Goal: Transaction & Acquisition: Book appointment/travel/reservation

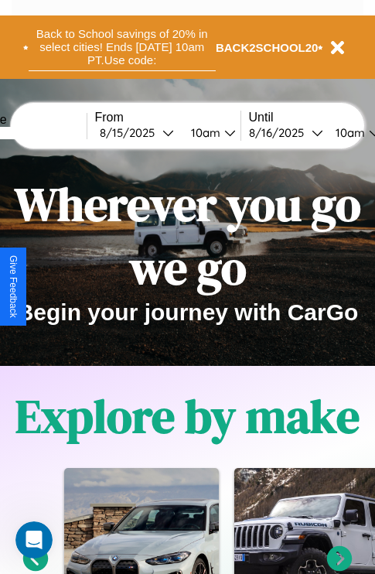
click at [122, 47] on button "Back to School savings of 20% in select cities! Ends [DATE] 10am PT. Use code:" at bounding box center [122, 47] width 187 height 48
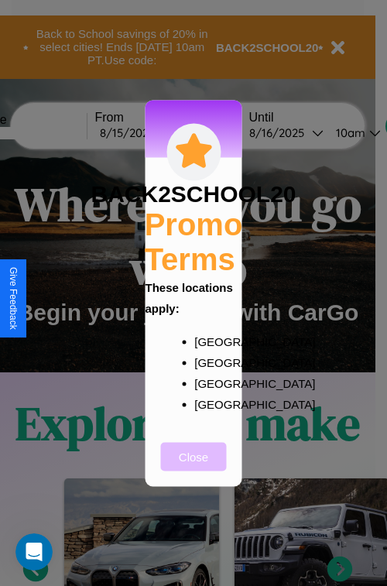
click at [194, 467] on button "Close" at bounding box center [194, 456] width 66 height 29
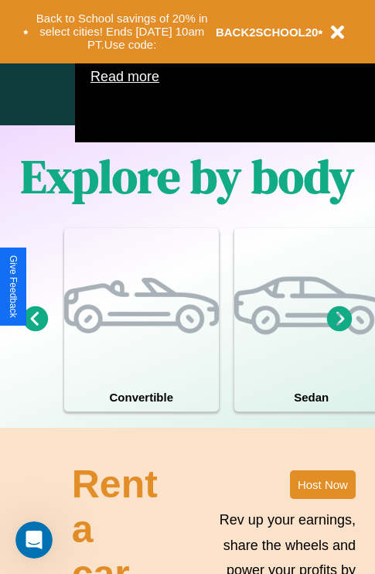
scroll to position [995, 0]
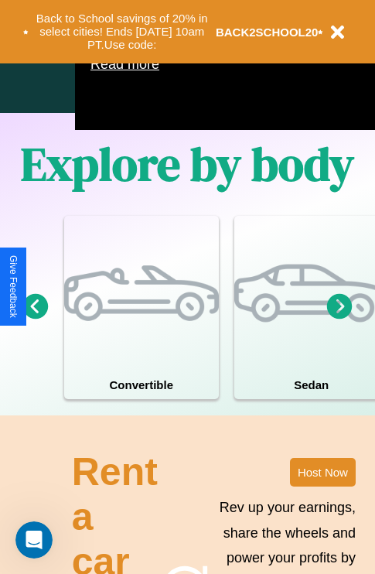
click at [340, 319] on icon at bounding box center [340, 306] width 26 height 26
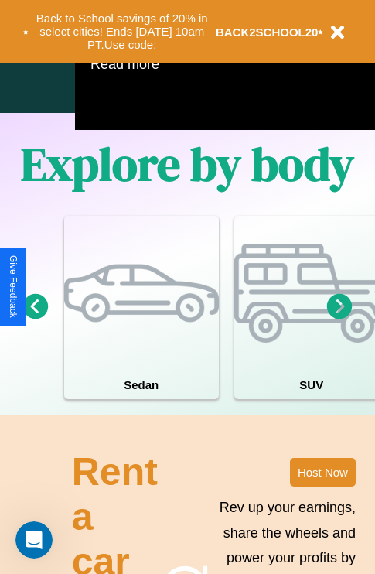
click at [35, 319] on icon at bounding box center [36, 306] width 26 height 26
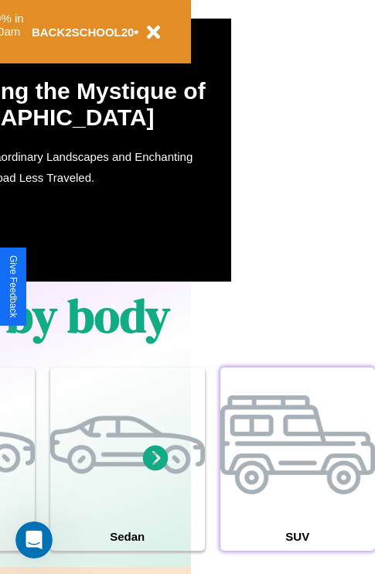
click at [297, 482] on div at bounding box center [298, 445] width 155 height 155
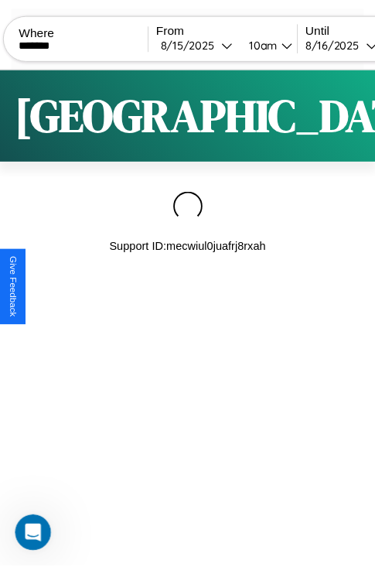
scroll to position [0, 132]
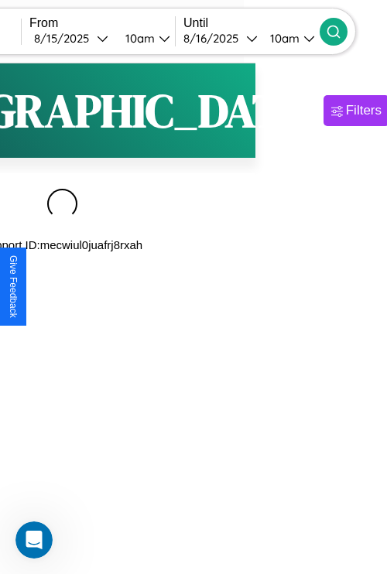
type input "*******"
click at [341, 31] on icon at bounding box center [333, 31] width 15 height 15
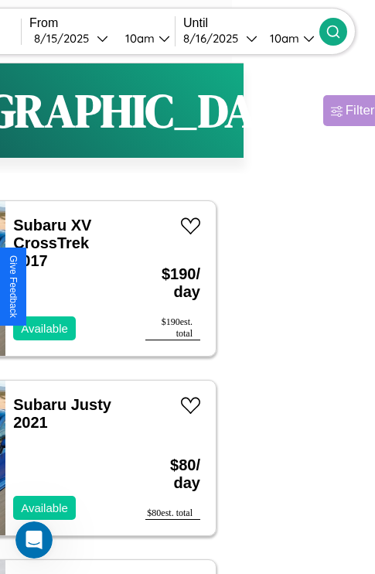
click at [346, 111] on div "Filters" at bounding box center [364, 110] width 36 height 15
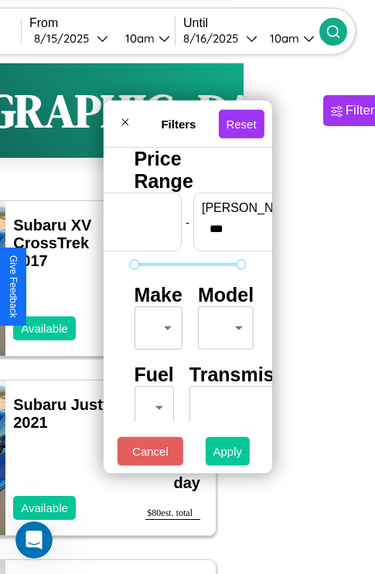
click at [228, 455] on button "Apply" at bounding box center [228, 451] width 45 height 29
